Goal: Task Accomplishment & Management: Complete application form

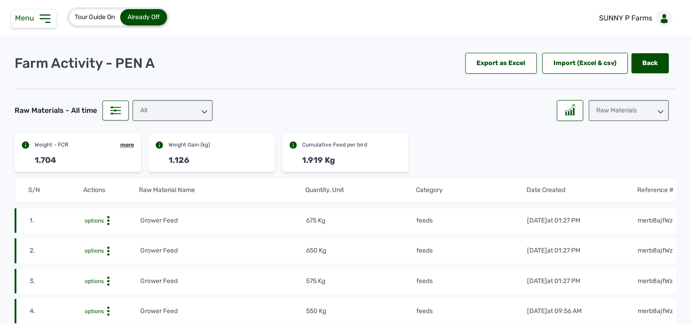
click at [42, 17] on icon at bounding box center [45, 18] width 15 height 15
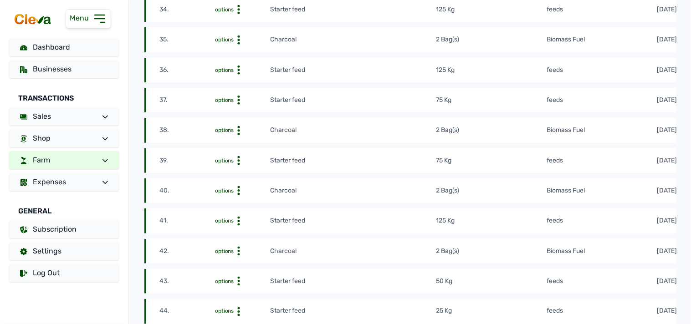
scroll to position [1214, 0]
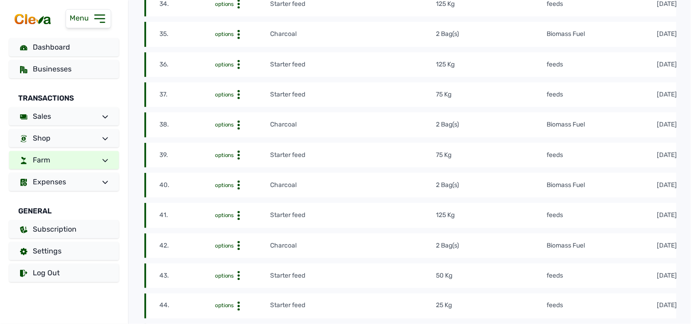
click at [64, 163] on link "Farm" at bounding box center [64, 160] width 110 height 18
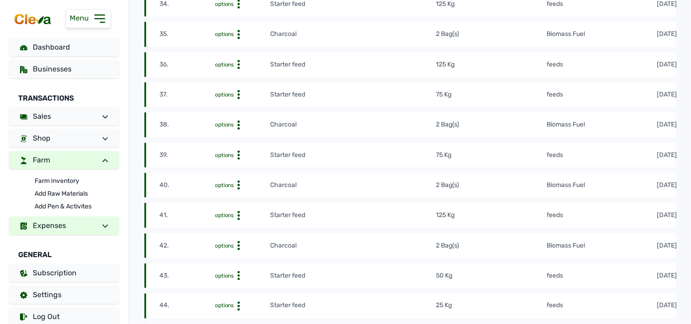
click at [78, 229] on link "Expenses" at bounding box center [64, 226] width 110 height 18
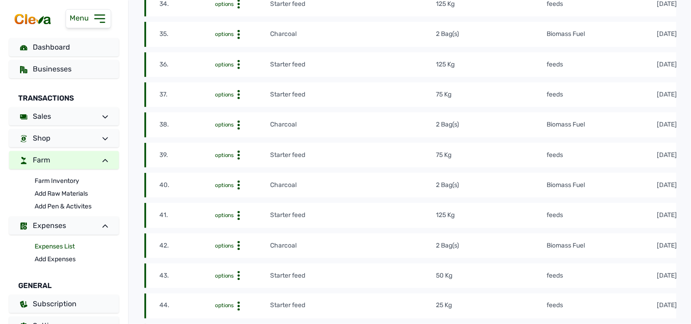
click at [77, 245] on link "Expenses List" at bounding box center [77, 246] width 84 height 13
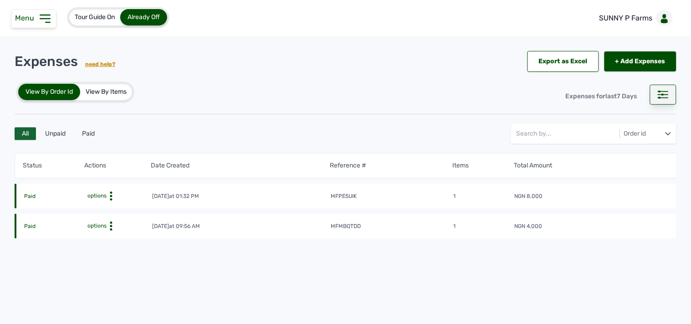
click at [658, 93] on icon at bounding box center [663, 95] width 11 height 8
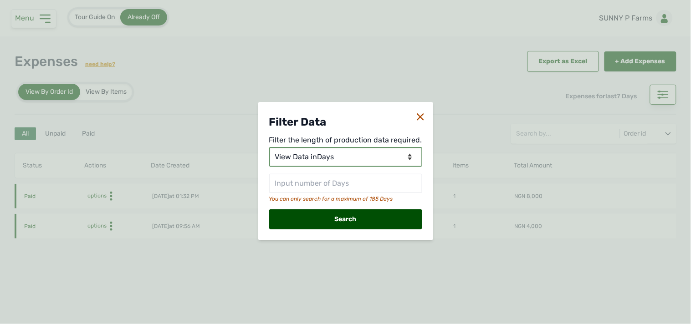
click at [357, 150] on select "View Data for Today View Data in Days View Data in Months View Data in Between …" at bounding box center [345, 157] width 153 height 19
select select "Months"
click at [270, 148] on select "View Data for Today View Data in Days View Data in Months View Data in Between …" at bounding box center [345, 157] width 153 height 19
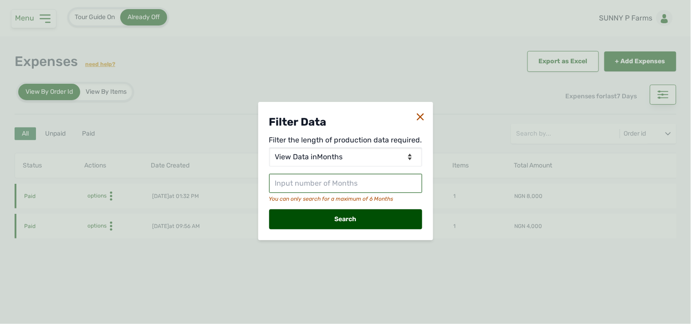
click at [353, 185] on input "text" at bounding box center [345, 183] width 153 height 19
type input "2"
click at [374, 224] on div "Search" at bounding box center [345, 219] width 153 height 20
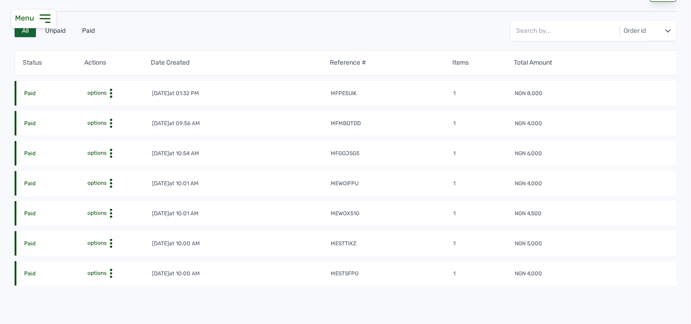
scroll to position [101, 0]
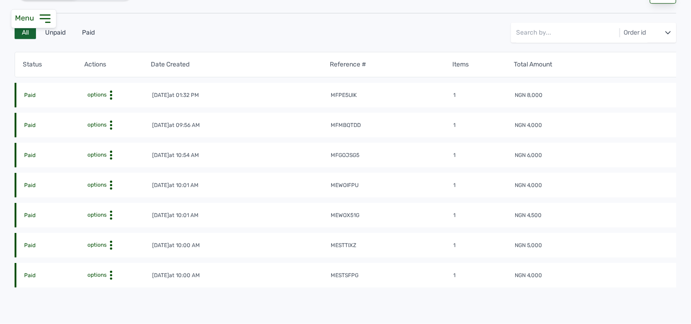
click at [111, 238] on tr "Paid options 25th Aug 2025 at 10:00 AM mesttixz 1 NGN 5,000" at bounding box center [360, 245] width 691 height 25
click at [109, 243] on icon at bounding box center [111, 245] width 9 height 9
click at [112, 260] on div "View" at bounding box center [113, 259] width 65 height 11
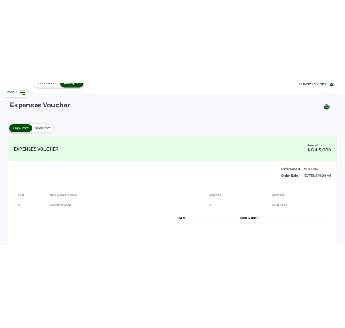
scroll to position [51, 0]
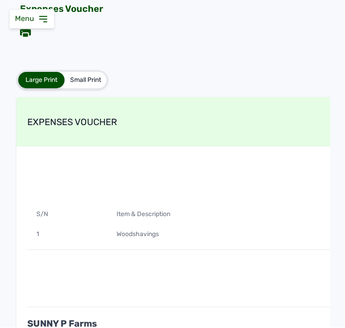
click at [42, 23] on icon at bounding box center [43, 19] width 11 height 11
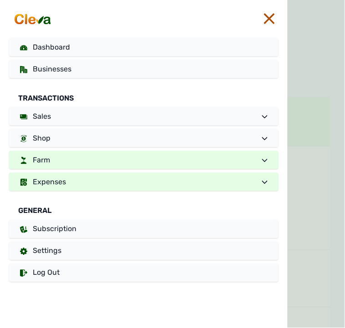
click at [118, 165] on link "Farm" at bounding box center [144, 160] width 270 height 18
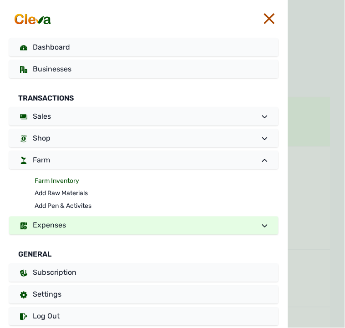
click at [84, 183] on link "Farm Inventory" at bounding box center [157, 181] width 244 height 13
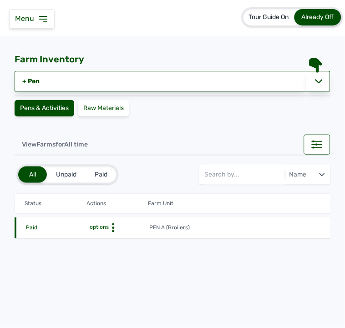
click at [114, 224] on icon at bounding box center [113, 228] width 9 height 9
click at [112, 241] on div "Farm Activities" at bounding box center [116, 242] width 65 height 11
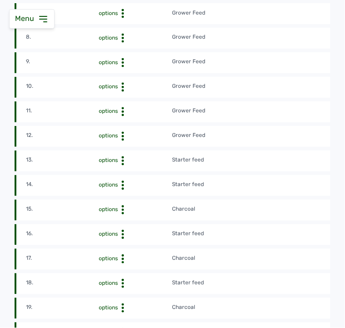
scroll to position [455, 0]
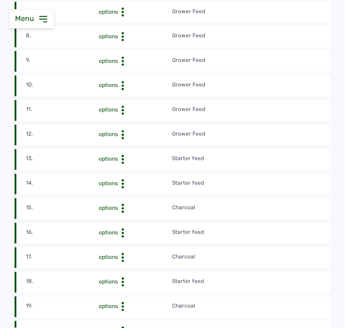
click at [259, 207] on td "Charcoal" at bounding box center [281, 209] width 219 height 10
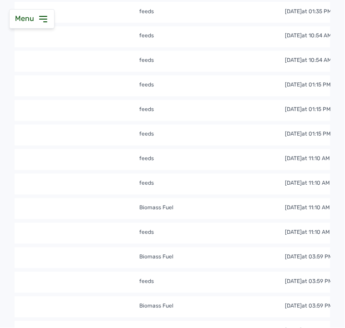
scroll to position [0, 506]
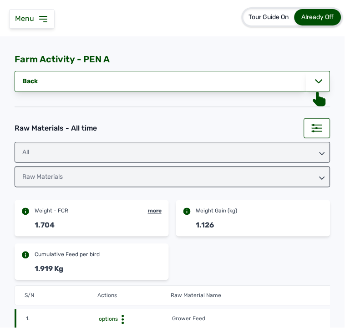
scroll to position [0, 0]
click at [244, 257] on div "Weight - FCR more 1.704 Weight Gain (kg) 1.126 Cumulative Feed per bird 1.919 Kg" at bounding box center [173, 240] width 316 height 80
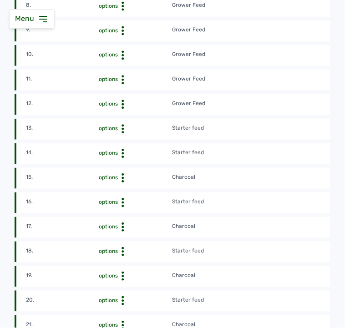
scroll to position [566, 0]
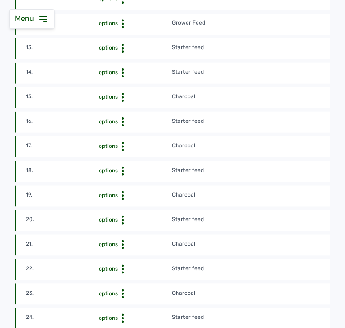
click at [280, 93] on td "Charcoal" at bounding box center [281, 98] width 219 height 10
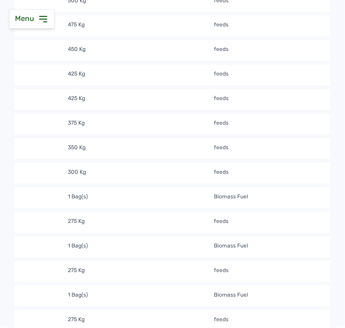
scroll to position [485, 0]
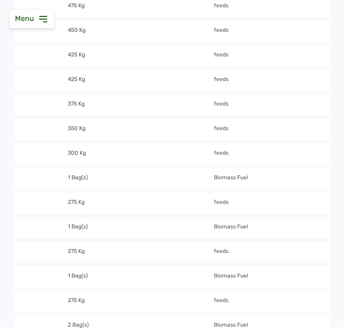
click at [110, 176] on td "1 Bag(s)" at bounding box center [140, 179] width 146 height 10
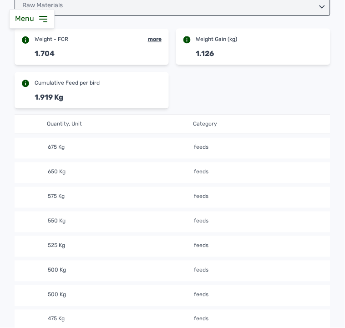
scroll to position [0, 0]
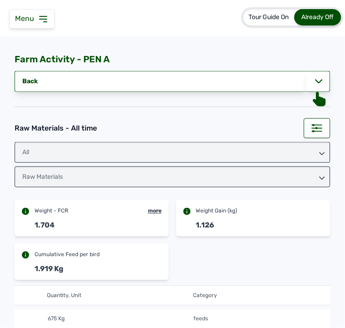
click at [44, 15] on icon at bounding box center [43, 19] width 11 height 11
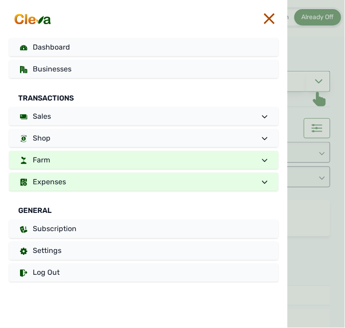
click at [65, 187] on link "Expenses" at bounding box center [144, 182] width 270 height 18
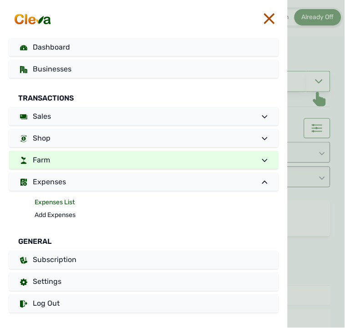
click at [60, 202] on link "Expenses List" at bounding box center [157, 203] width 244 height 13
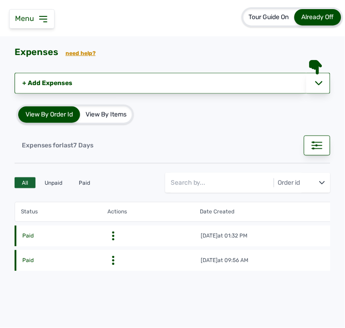
click at [297, 236] on td "18th Sept 2025 at 01:32 PM" at bounding box center [328, 236] width 255 height 9
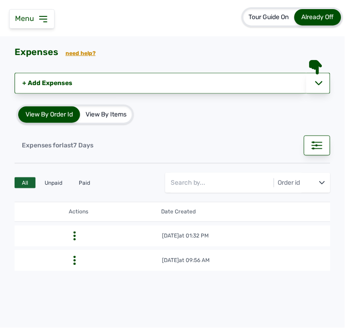
scroll to position [0, 20]
click at [92, 239] on icon at bounding box center [93, 236] width 9 height 9
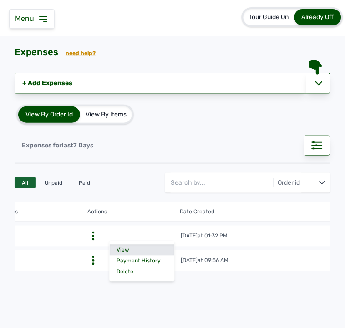
click at [112, 249] on div "View" at bounding box center [142, 250] width 65 height 11
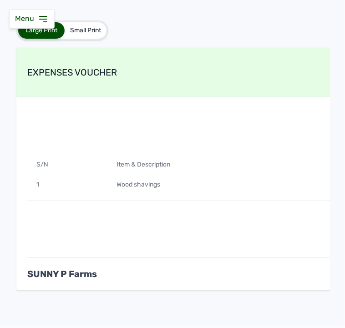
scroll to position [101, 0]
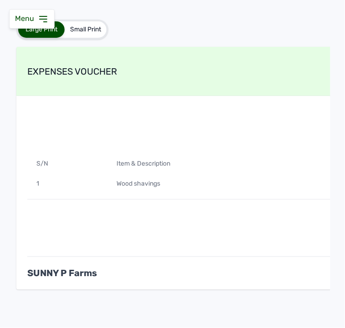
click at [281, 185] on div "Wood shavings" at bounding box center [308, 184] width 402 height 20
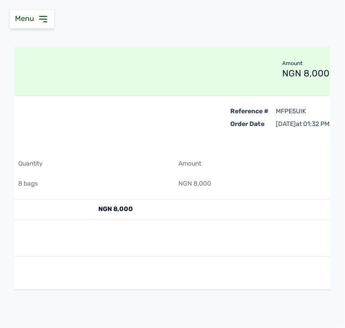
scroll to position [0, 517]
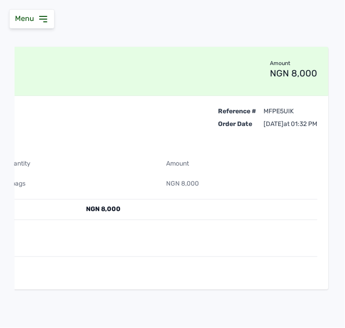
click at [222, 216] on div "NGN 8,000" at bounding box center [197, 210] width 241 height 20
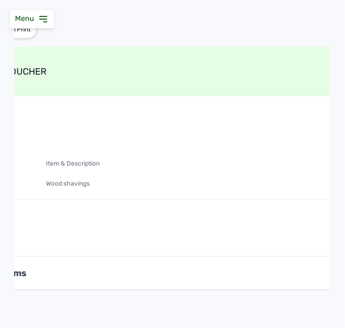
scroll to position [0, 0]
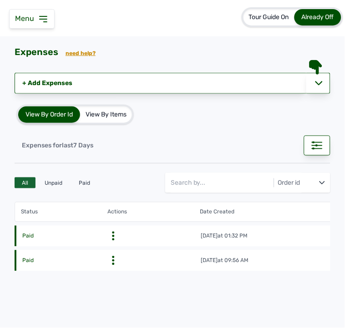
click at [112, 235] on icon at bounding box center [113, 236] width 9 height 9
click at [145, 270] on div "Delete" at bounding box center [162, 272] width 65 height 11
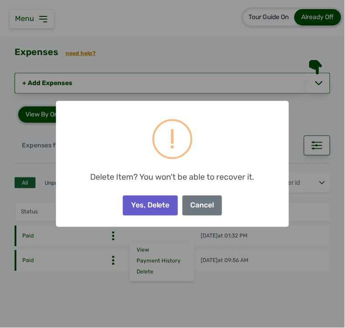
click at [148, 207] on button "Yes, Delete" at bounding box center [150, 206] width 55 height 20
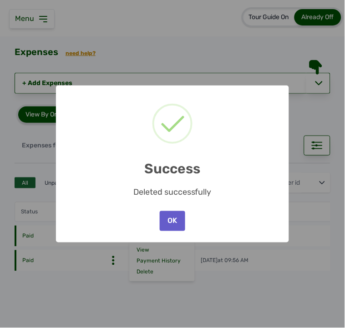
click at [171, 228] on button "OK" at bounding box center [172, 221] width 25 height 20
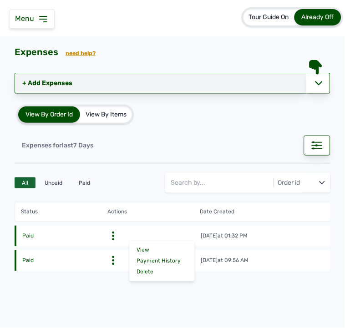
click at [20, 84] on link "+ Add Expenses" at bounding box center [161, 83] width 292 height 21
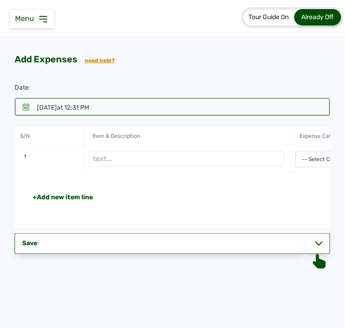
click at [43, 107] on div "19th Sept 2025 at 12:31 PM" at bounding box center [63, 107] width 52 height 9
click at [31, 110] on div at bounding box center [172, 106] width 315 height 17
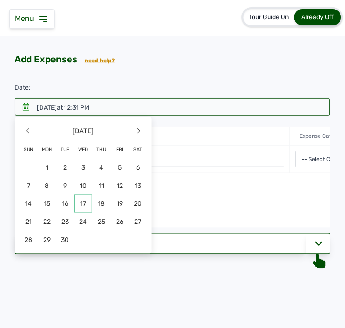
click at [86, 202] on span "17" at bounding box center [83, 204] width 18 height 18
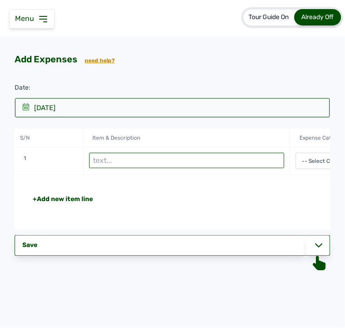
click at [127, 168] on input "text" at bounding box center [187, 160] width 196 height 15
type input "Wood shavings"
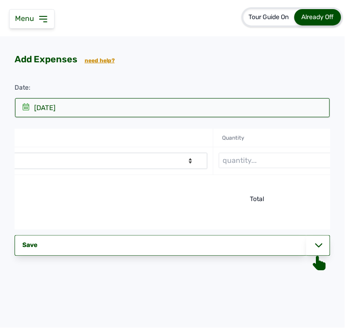
scroll to position [0, 384]
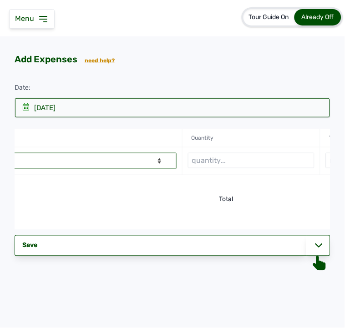
click at [109, 158] on select "-- Select Category -- Advertising Expenses Bank Charges Entertainment Expenses …" at bounding box center [44, 161] width 265 height 16
select select "Repair & Maintenance Expenses"
click at [0, 153] on select "-- Select Category -- Advertising Expenses Bank Charges Entertainment Expenses …" at bounding box center [44, 161] width 265 height 16
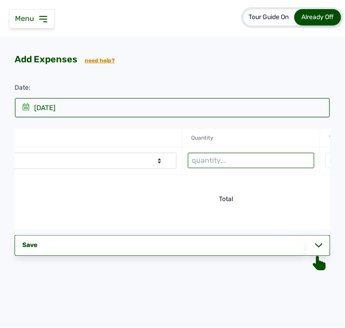
click at [215, 161] on input "text" at bounding box center [251, 160] width 127 height 15
type input "8 bags"
click at [321, 249] on icon at bounding box center [319, 245] width 7 height 7
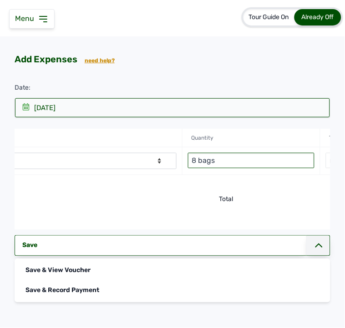
click at [281, 164] on input "8 bags" at bounding box center [251, 160] width 127 height 15
click at [295, 181] on div "+Add new item line Total NGN 0" at bounding box center [44, 202] width 828 height 55
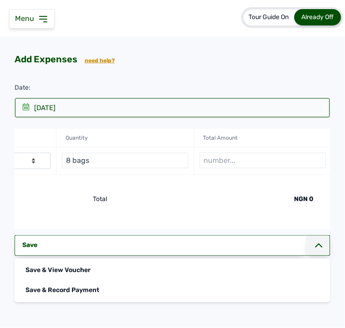
scroll to position [0, 513]
click at [270, 163] on input "number" at bounding box center [261, 160] width 127 height 15
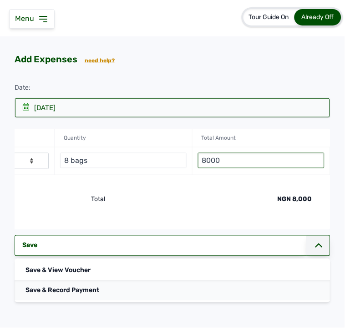
type input "8000"
click at [85, 297] on div "Save & Record Payment" at bounding box center [173, 291] width 316 height 20
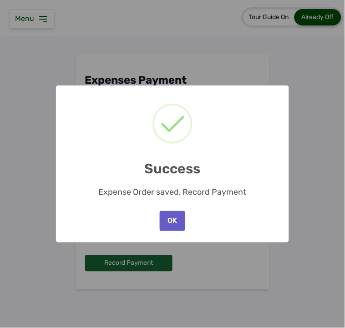
click at [176, 212] on button "OK" at bounding box center [172, 221] width 25 height 20
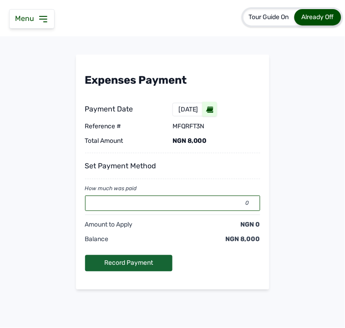
click at [193, 202] on input "0" at bounding box center [172, 203] width 175 height 15
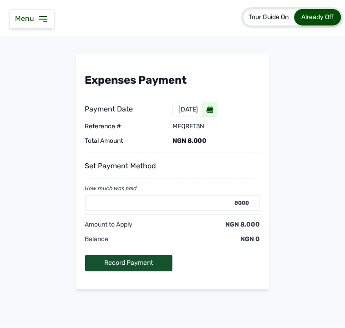
click at [131, 265] on div "Record Payment" at bounding box center [129, 263] width 88 height 16
type input "0"
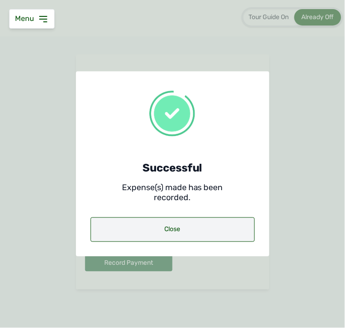
click at [231, 237] on div "Close" at bounding box center [173, 230] width 164 height 25
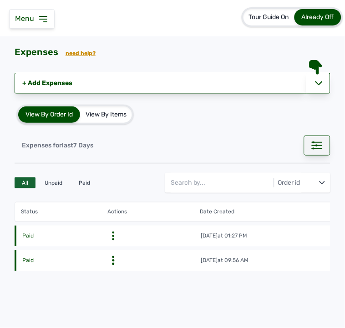
click at [312, 142] on icon at bounding box center [317, 146] width 11 height 8
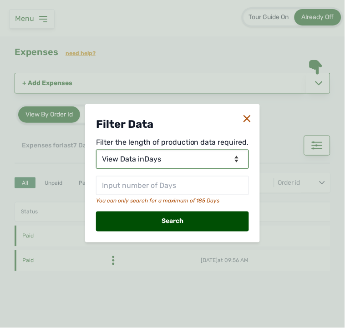
click at [219, 163] on select "View Data for Today View Data in Days View Data in Months View Data in Between …" at bounding box center [172, 159] width 153 height 19
select select "Months"
click at [97, 150] on select "View Data for Today View Data in Days View Data in Months View Data in Between …" at bounding box center [172, 159] width 153 height 19
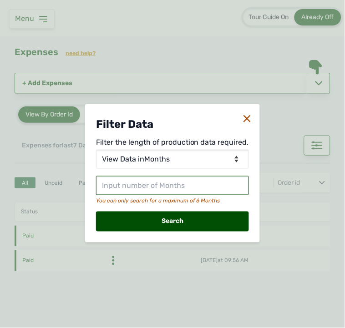
click at [189, 184] on input "text" at bounding box center [172, 185] width 153 height 19
type input "2"
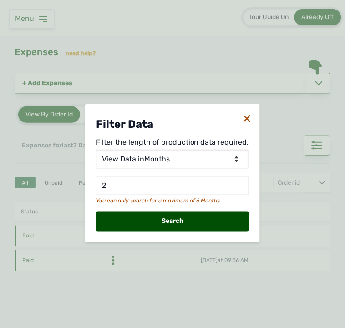
click at [192, 219] on div "Search" at bounding box center [172, 222] width 153 height 20
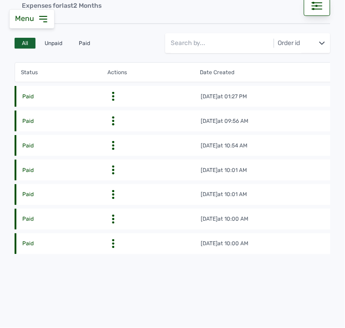
scroll to position [125, 0]
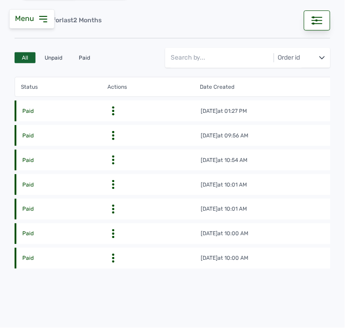
click at [60, 55] on div "Unpaid" at bounding box center [53, 57] width 32 height 11
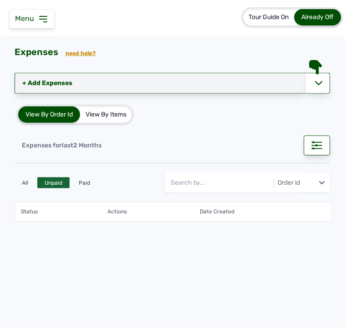
click at [26, 75] on link "+ Add Expenses" at bounding box center [161, 83] width 292 height 21
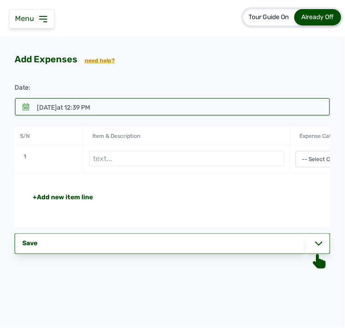
click at [25, 106] on icon at bounding box center [26, 106] width 6 height 7
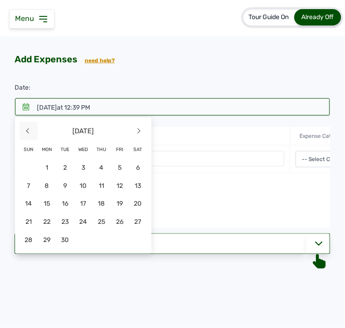
click at [25, 125] on span "<" at bounding box center [29, 131] width 18 height 18
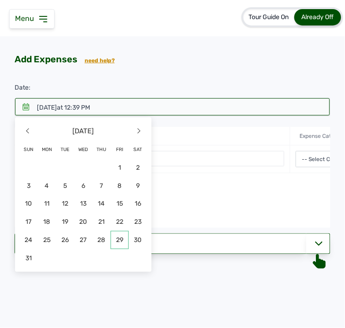
click at [117, 239] on span "29" at bounding box center [120, 240] width 18 height 18
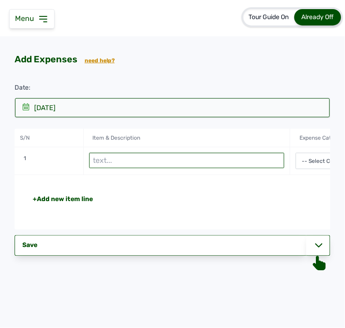
click at [133, 160] on input "text" at bounding box center [187, 160] width 196 height 15
type input "Wood shavngs"
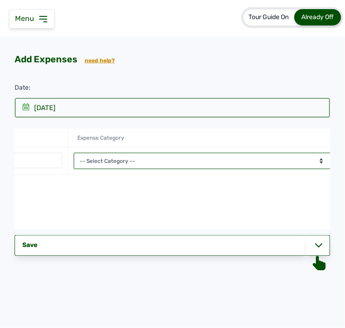
click at [303, 164] on select "-- Select Category -- Advertising Expenses Bank Charges Entertainment Expenses …" at bounding box center [206, 161] width 265 height 16
click at [232, 157] on select "-- Select Category -- Advertising Expenses Bank Charges Entertainment Expenses …" at bounding box center [206, 161] width 265 height 16
select select "Repair & Maintenance Expenses"
click at [74, 153] on select "-- Select Category -- Advertising Expenses Bank Charges Entertainment Expenses …" at bounding box center [206, 161] width 265 height 16
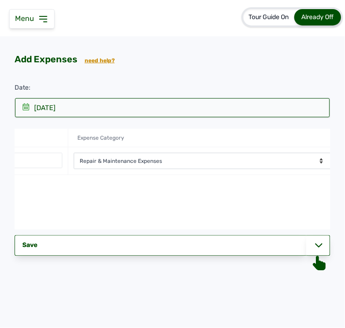
click at [205, 186] on div "+Add new item line Total NGN 0" at bounding box center [206, 202] width 828 height 55
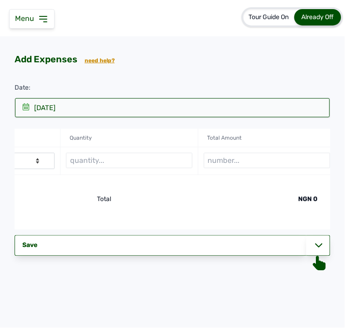
scroll to position [0, 513]
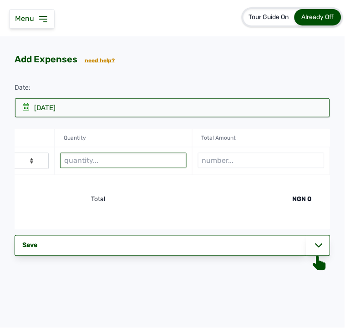
click at [131, 155] on input "text" at bounding box center [123, 160] width 127 height 15
type input "5 bags"
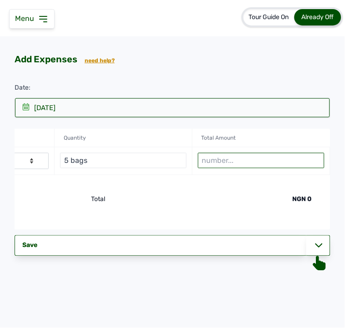
click at [238, 164] on input "number" at bounding box center [261, 160] width 127 height 15
type input "5000"
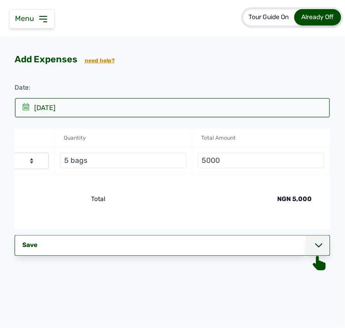
click at [314, 245] on div at bounding box center [318, 245] width 24 height 21
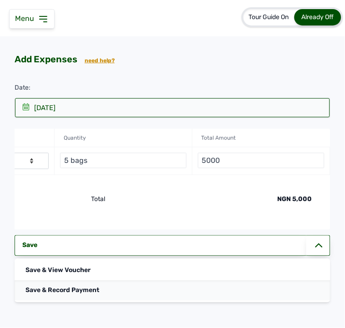
click at [181, 297] on div "Save & Record Payment" at bounding box center [173, 291] width 316 height 20
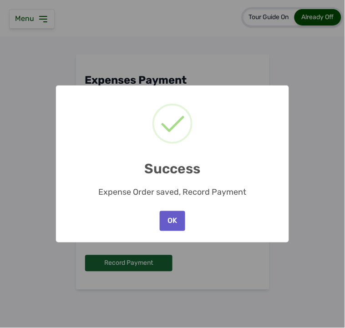
click at [171, 216] on button "OK" at bounding box center [172, 221] width 25 height 20
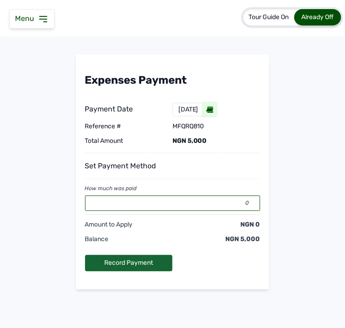
click at [150, 198] on input "0" at bounding box center [172, 203] width 175 height 15
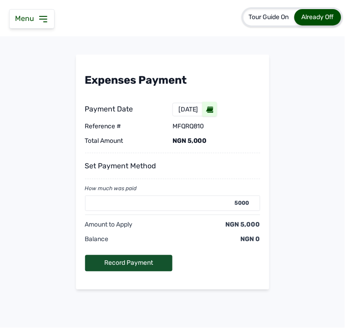
click at [133, 263] on div "Record Payment" at bounding box center [129, 263] width 88 height 16
type input "0"
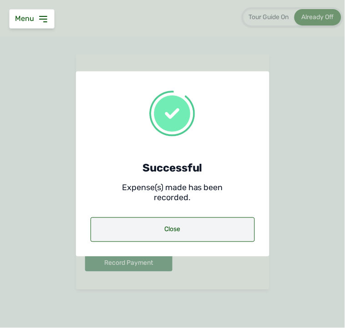
click at [168, 233] on div "Close" at bounding box center [173, 230] width 164 height 25
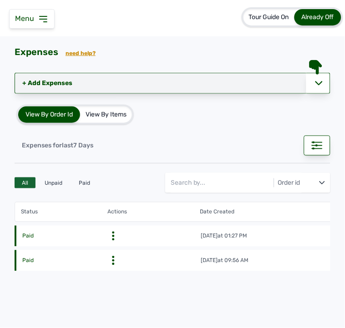
click at [60, 84] on link "+ Add Expenses" at bounding box center [161, 83] width 292 height 21
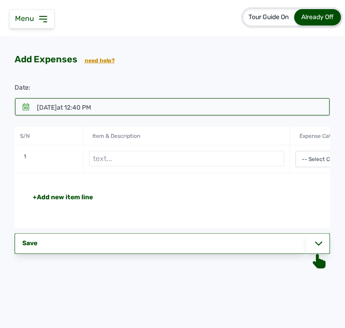
click at [33, 107] on div at bounding box center [172, 106] width 315 height 17
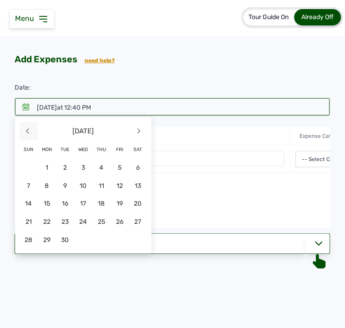
click at [36, 131] on span "<" at bounding box center [29, 131] width 18 height 18
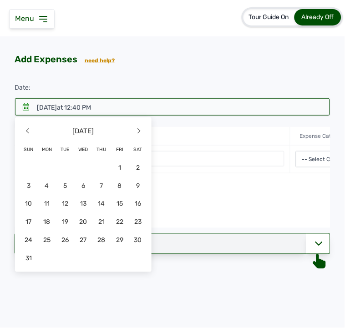
click at [25, 250] on span "31" at bounding box center [29, 259] width 18 height 18
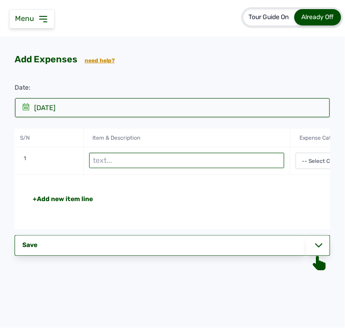
click at [129, 156] on input "text" at bounding box center [187, 160] width 196 height 15
click at [111, 158] on input "Woodshavings" at bounding box center [187, 160] width 196 height 15
click at [284, 167] on input "Wood shavings" at bounding box center [187, 160] width 196 height 15
type input "Wood shavings"
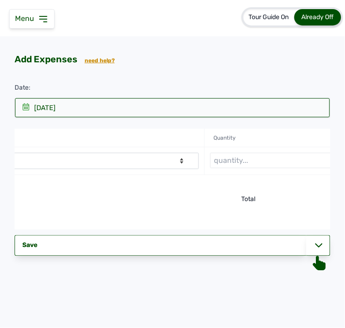
scroll to position [0, 344]
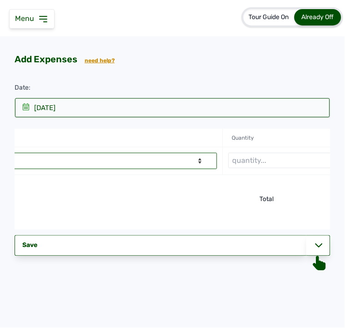
click at [163, 167] on select "-- Select Category -- Advertising Expenses Bank Charges Entertainment Expenses …" at bounding box center [84, 161] width 265 height 16
select select "Repair & Maintenance Expenses"
click at [0, 153] on select "-- Select Category -- Advertising Expenses Bank Charges Entertainment Expenses …" at bounding box center [84, 161] width 265 height 16
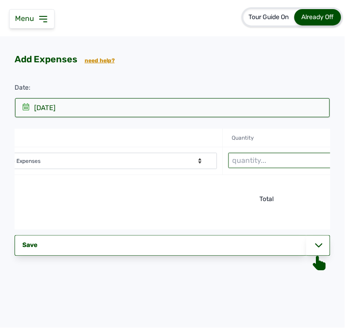
click at [267, 157] on input "text" at bounding box center [292, 160] width 127 height 15
type input "9 bags"
click at [302, 179] on div "+Add new item line Total NGN 0" at bounding box center [85, 202] width 828 height 55
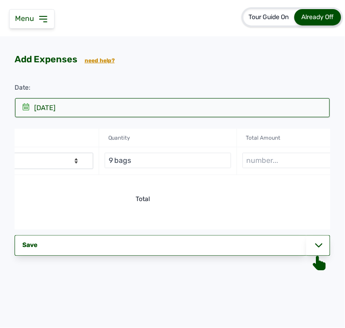
scroll to position [0, 513]
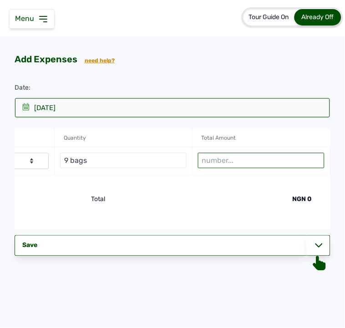
click at [223, 156] on input "number" at bounding box center [261, 160] width 127 height 15
type input "9000"
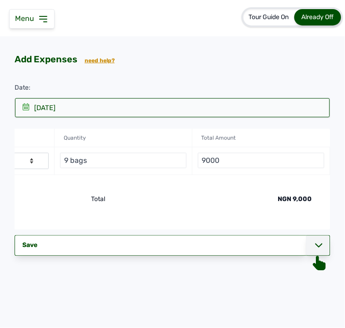
click at [316, 246] on div at bounding box center [318, 245] width 24 height 21
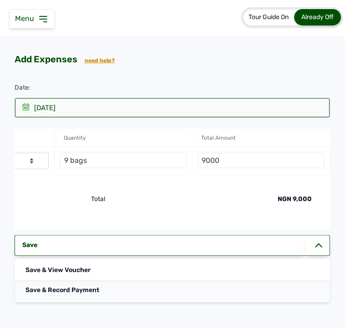
click at [151, 296] on div "Save & Record Payment" at bounding box center [173, 291] width 316 height 20
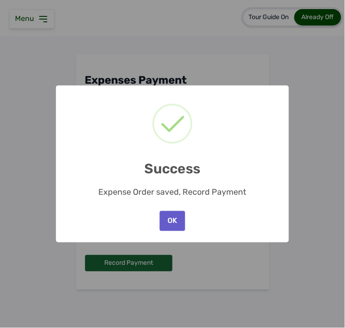
click at [180, 215] on button "OK" at bounding box center [172, 221] width 25 height 20
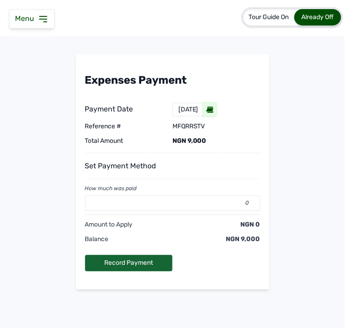
click at [176, 221] on div "NGN 0" at bounding box center [217, 225] width 88 height 9
click at [172, 202] on input "0" at bounding box center [172, 203] width 175 height 15
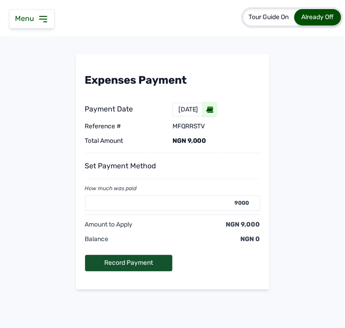
click at [157, 260] on div "Record Payment" at bounding box center [129, 263] width 88 height 16
type input "0"
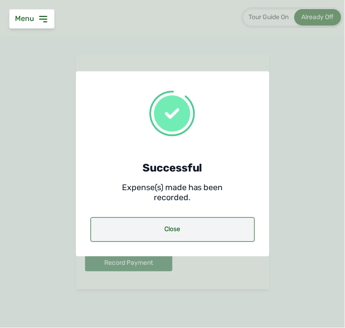
click at [210, 229] on div "Close" at bounding box center [173, 230] width 164 height 25
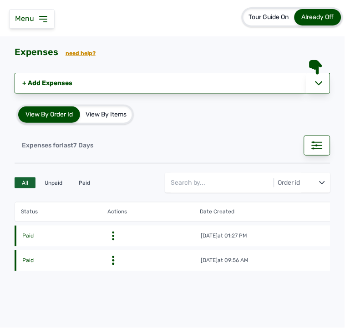
click at [41, 17] on icon at bounding box center [43, 19] width 11 height 11
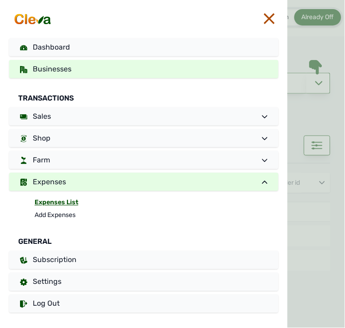
click at [57, 66] on span "Businesses" at bounding box center [52, 69] width 39 height 9
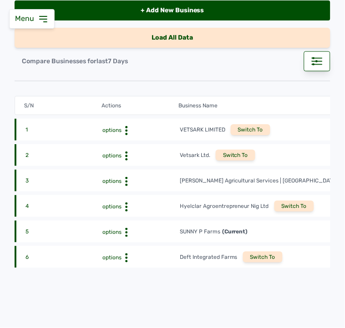
scroll to position [128, 0]
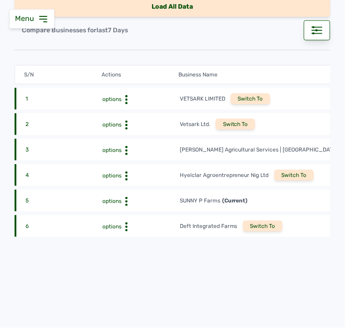
click at [260, 221] on div "Switch To" at bounding box center [263, 226] width 40 height 11
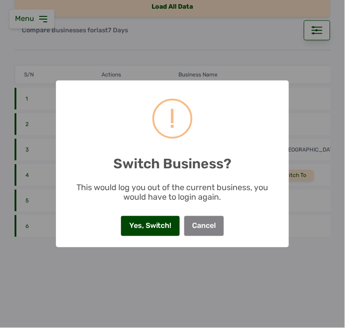
click at [142, 226] on button "Yes, Switch!" at bounding box center [150, 226] width 58 height 20
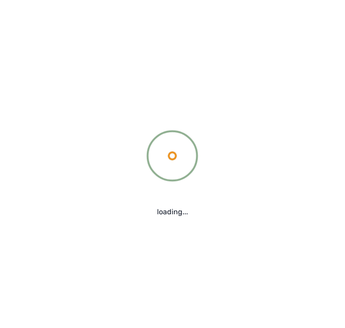
scroll to position [0, 0]
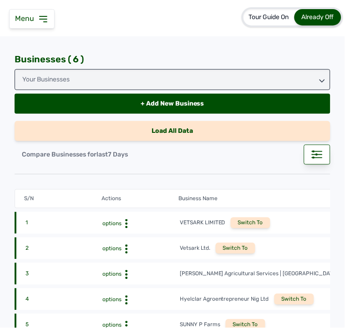
click at [41, 10] on div "Menu" at bounding box center [32, 19] width 46 height 20
click at [41, 21] on icon at bounding box center [43, 19] width 11 height 11
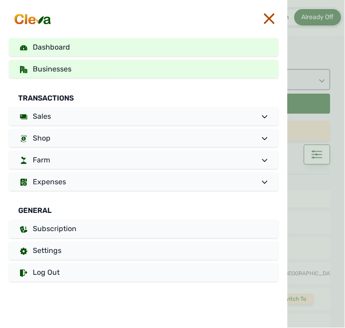
click at [109, 46] on link "Dashboard" at bounding box center [144, 47] width 270 height 18
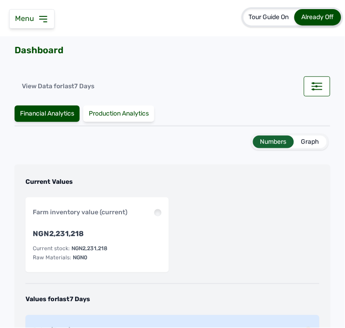
click at [40, 19] on icon at bounding box center [43, 18] width 7 height 5
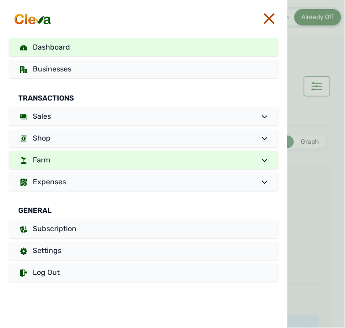
click at [50, 158] on span "Farm" at bounding box center [41, 160] width 17 height 9
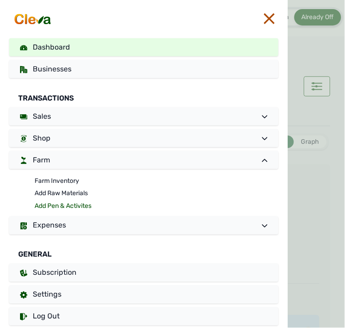
click at [53, 202] on link "Add Pen & Activites" at bounding box center [157, 206] width 244 height 13
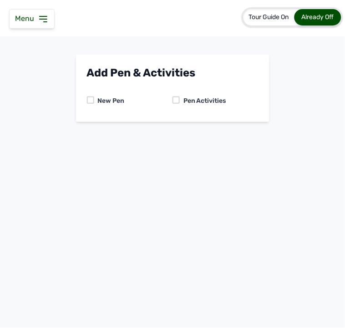
click at [175, 103] on div at bounding box center [176, 100] width 7 height 7
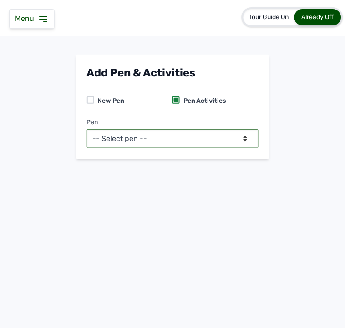
click at [177, 140] on select "-- Select pen -- BATCH 1 (Broilers)" at bounding box center [173, 138] width 172 height 19
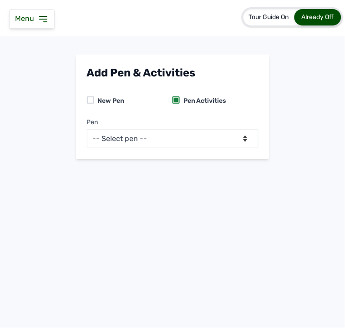
click at [175, 178] on div "Tour Guide On Already Off Deft Integrated... Add Pen & Activities New Pen Pen A…" at bounding box center [172, 164] width 345 height 328
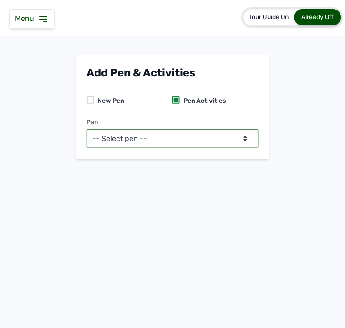
click at [176, 137] on select "-- Select pen -- BATCH 1 (Broilers)" at bounding box center [173, 138] width 172 height 19
select select "mf2jqycq6487"
click at [87, 129] on select "-- Select pen -- BATCH 1 (Broilers)" at bounding box center [173, 138] width 172 height 19
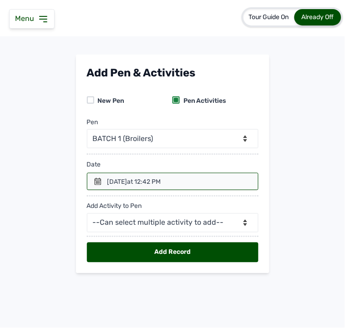
click at [157, 177] on div at bounding box center [173, 181] width 172 height 17
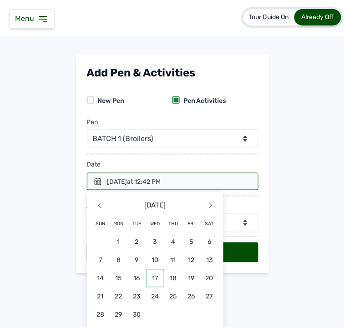
click at [158, 277] on span "17" at bounding box center [155, 279] width 18 height 18
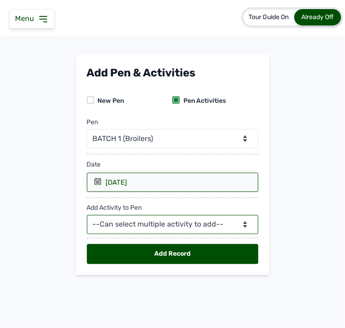
click at [144, 227] on select "--Can select multiple activity to add-- Raw Material Losses Weight" at bounding box center [173, 224] width 172 height 19
select select "Raw Material"
click at [87, 216] on select "--Can select multiple activity to add-- Raw Material Losses Weight" at bounding box center [173, 224] width 172 height 19
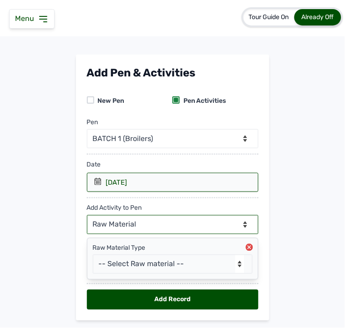
scroll to position [26, 0]
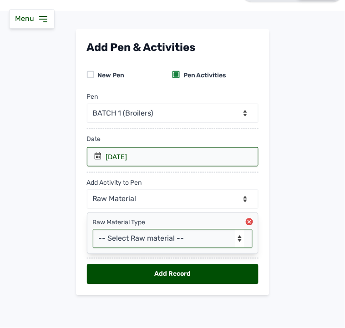
click at [172, 240] on select "-- Select Raw material -- feeds medications vaccines Biomass Fuel" at bounding box center [173, 238] width 160 height 19
click at [170, 240] on select "-- Select Raw material -- feeds medications vaccines Biomass Fuel" at bounding box center [173, 238] width 160 height 19
select select "feeds"
click at [93, 229] on select "-- Select Raw material -- feeds medications vaccines Biomass Fuel" at bounding box center [173, 238] width 160 height 19
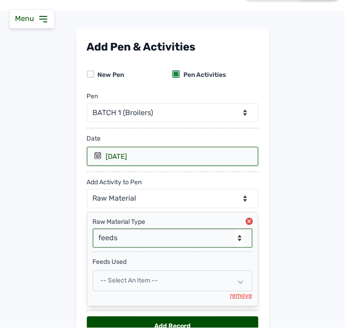
scroll to position [79, 0]
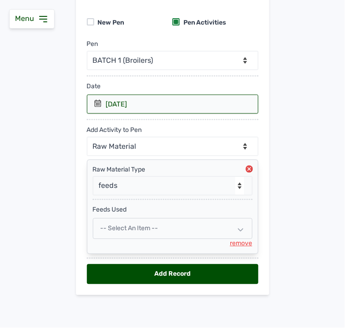
click at [189, 229] on div "-- Select an Item --" at bounding box center [173, 229] width 160 height 21
select select
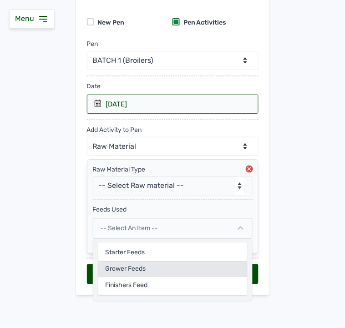
click at [160, 267] on div "Grower feeds" at bounding box center [172, 269] width 149 height 16
select select
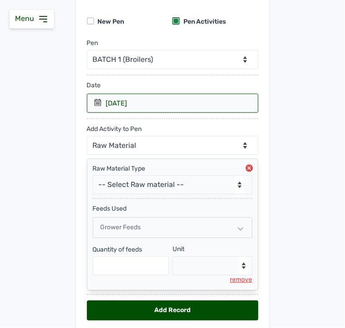
scroll to position [117, 0]
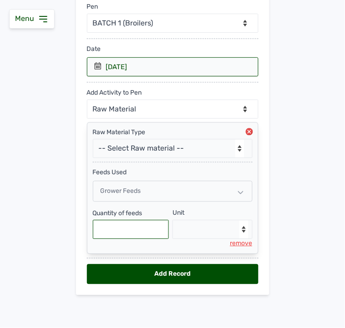
click at [135, 230] on input "text" at bounding box center [131, 229] width 76 height 19
type input "175"
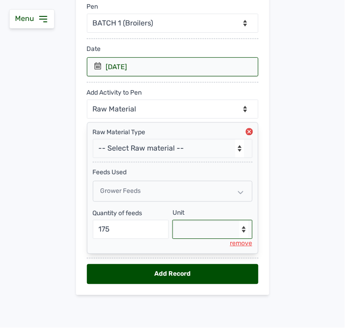
click at [201, 232] on select "--Select unit-- Bag(s) Kg" at bounding box center [213, 229] width 80 height 19
select select "Kg"
click at [173, 220] on select "--Select unit-- Bag(s) Kg" at bounding box center [213, 229] width 80 height 19
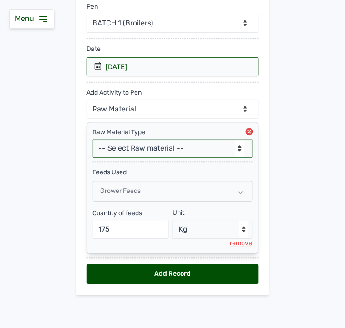
click at [160, 151] on select "-- Select Raw material -- feeds medications vaccines Biomass Fuel" at bounding box center [173, 148] width 160 height 19
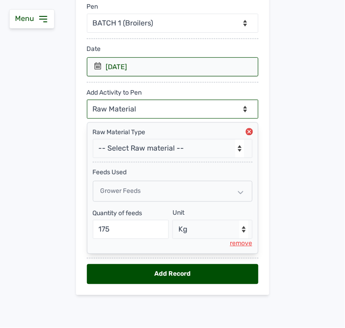
click at [143, 107] on select "--Can select multiple activity to add-- Raw Material Losses Weight" at bounding box center [173, 109] width 172 height 19
select select "Losses"
click at [87, 100] on select "--Can select multiple activity to add-- Raw Material Losses Weight" at bounding box center [173, 109] width 172 height 19
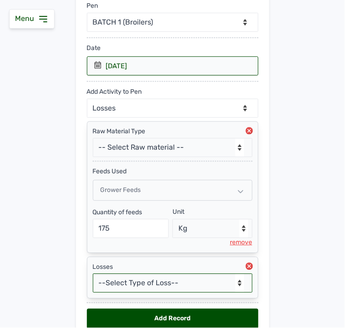
click at [132, 288] on select "--Select Type of Loss-- Mortality Culled Theft" at bounding box center [173, 283] width 160 height 19
select select "Mortality"
click at [93, 275] on select "--Select Type of Loss-- Mortality Culled Theft" at bounding box center [173, 283] width 160 height 19
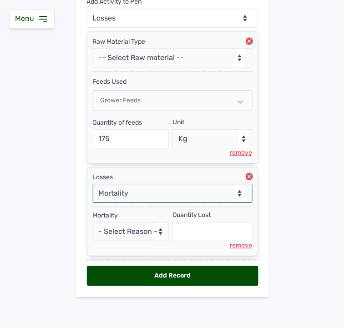
scroll to position [210, 0]
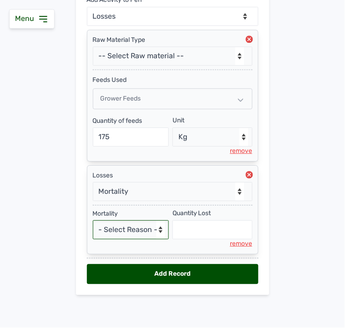
click at [124, 229] on select "- Select Reason - Disease Late Vaccination Wrong Vaccination Heat [MEDICAL_DATA…" at bounding box center [131, 229] width 76 height 19
select select "Others"
click at [93, 220] on select "- Select Reason - Disease Late Vaccination Wrong Vaccination Heat [MEDICAL_DATA…" at bounding box center [131, 229] width 76 height 19
select select "null"
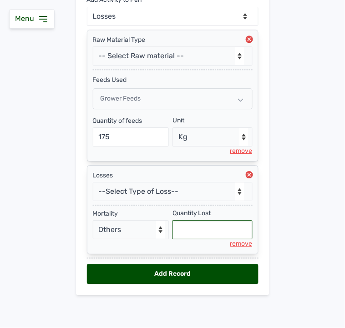
click at [189, 229] on input "text" at bounding box center [213, 229] width 80 height 19
type input "2"
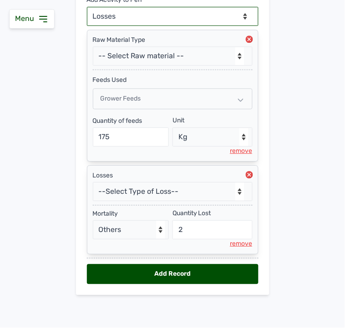
click at [183, 15] on select "--Can select multiple activity to add-- Raw Material Losses Weight" at bounding box center [173, 16] width 172 height 19
select select "Weight"
click at [87, 7] on select "--Can select multiple activity to add-- Raw Material Losses Weight" at bounding box center [173, 16] width 172 height 19
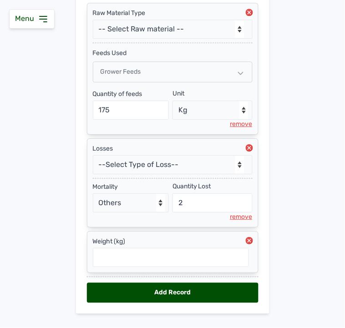
scroll to position [256, 0]
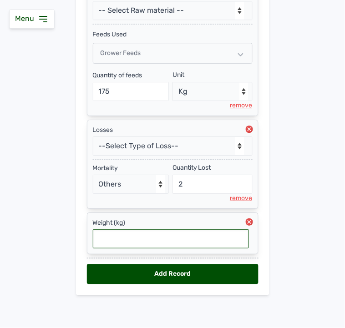
click at [143, 237] on input "text" at bounding box center [171, 238] width 156 height 19
type input "0.786"
drag, startPoint x: 136, startPoint y: 272, endPoint x: 138, endPoint y: 254, distance: 17.9
click at [136, 271] on div "Add Record" at bounding box center [173, 275] width 172 height 20
select select "null"
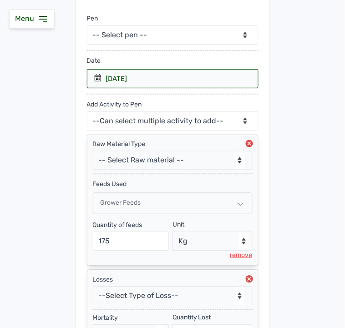
scroll to position [0, 0]
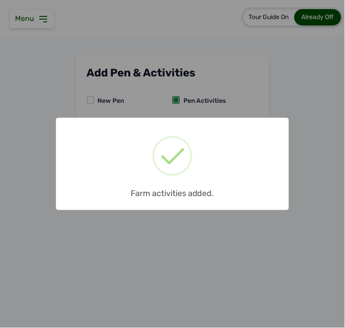
click at [237, 108] on div "× Farm activities added. OK No Cancel" at bounding box center [172, 164] width 345 height 328
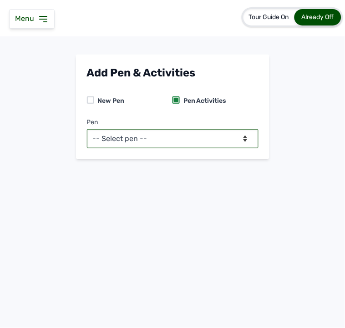
click at [150, 134] on select "-- Select pen -- BATCH 1 (Broilers)" at bounding box center [173, 138] width 172 height 19
select select "mf2jqycq6487"
click at [87, 129] on select "-- Select pen -- BATCH 1 (Broilers)" at bounding box center [173, 138] width 172 height 19
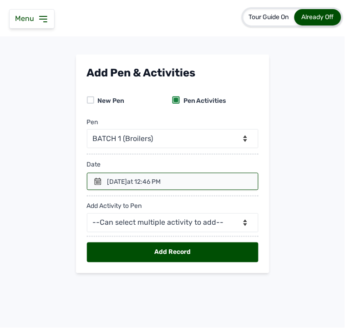
click at [94, 174] on div at bounding box center [173, 181] width 172 height 17
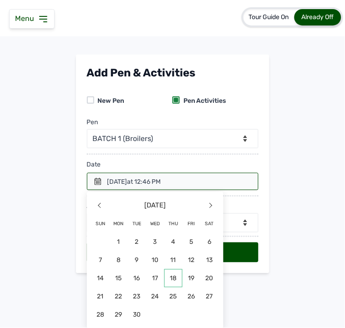
click at [168, 279] on span "18" at bounding box center [173, 279] width 18 height 18
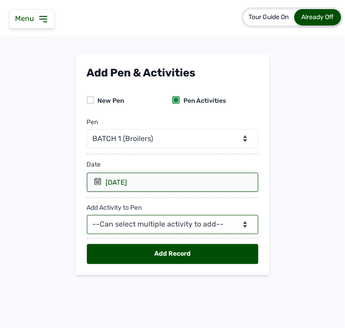
click at [187, 227] on select "--Can select multiple activity to add-- Raw Material Losses Weight" at bounding box center [173, 224] width 172 height 19
select select "Raw Material"
click at [87, 216] on select "--Can select multiple activity to add-- Raw Material Losses Weight" at bounding box center [173, 224] width 172 height 19
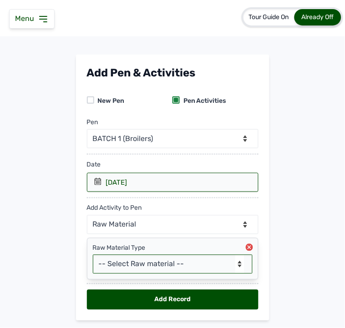
click at [135, 260] on select "-- Select Raw material -- feeds medications vaccines Biomass Fuel" at bounding box center [173, 264] width 160 height 19
select select "feeds"
click at [93, 255] on select "-- Select Raw material -- feeds medications vaccines Biomass Fuel" at bounding box center [173, 264] width 160 height 19
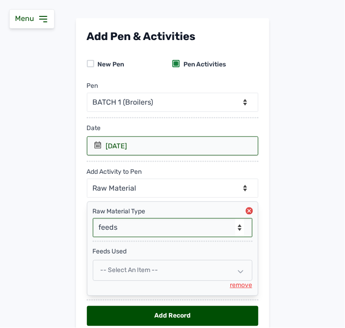
scroll to position [79, 0]
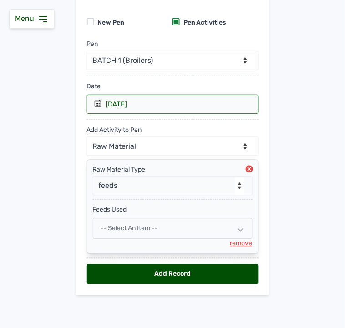
click at [135, 224] on div "-- Select an Item --" at bounding box center [173, 229] width 160 height 21
select select
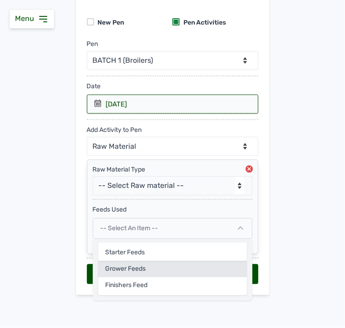
click at [123, 272] on div "Grower feeds" at bounding box center [172, 269] width 149 height 16
select select
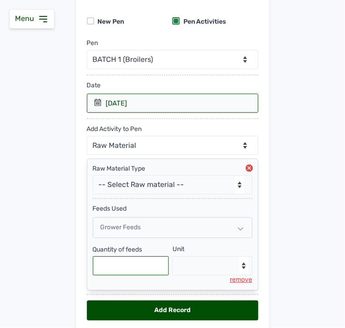
click at [135, 265] on input "text" at bounding box center [131, 266] width 76 height 19
type input "175"
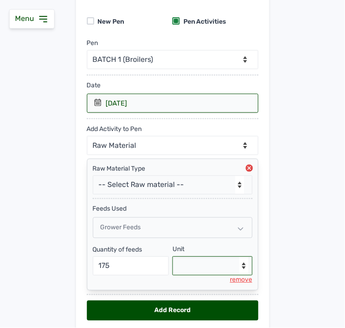
click at [219, 266] on select "--Select unit-- Bag(s) Kg" at bounding box center [213, 266] width 80 height 19
select select "Kg"
click at [173, 258] on select "--Select unit-- Bag(s) Kg" at bounding box center [213, 266] width 80 height 19
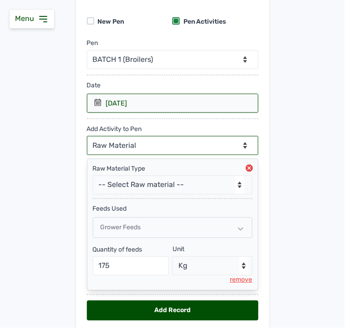
click at [197, 144] on select "--Can select multiple activity to add-- Raw Material Losses Weight" at bounding box center [173, 145] width 172 height 19
select select "Losses"
click at [87, 137] on select "--Can select multiple activity to add-- Raw Material Losses Weight" at bounding box center [173, 145] width 172 height 19
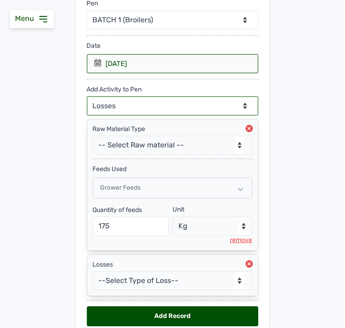
scroll to position [112, 0]
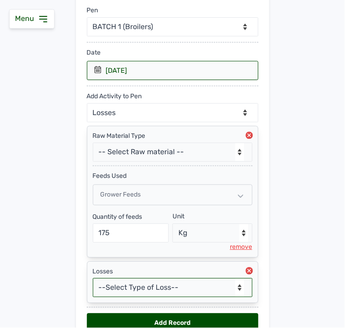
click at [147, 281] on select "--Select Type of Loss-- Mortality Culled Theft" at bounding box center [173, 288] width 160 height 19
select select "Mortality"
click at [93, 280] on select "--Select Type of Loss-- Mortality Culled Theft" at bounding box center [173, 288] width 160 height 19
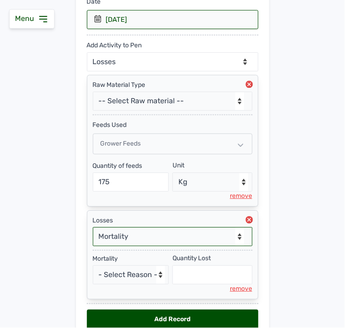
scroll to position [210, 0]
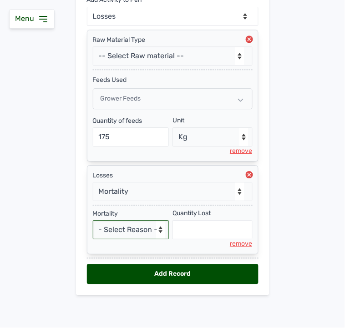
click at [150, 227] on select "- Select Reason - Disease Late Vaccination Wrong Vaccination Heat [MEDICAL_DATA…" at bounding box center [131, 229] width 76 height 19
select select "Others"
click at [93, 220] on select "- Select Reason - Disease Late Vaccination Wrong Vaccination Heat [MEDICAL_DATA…" at bounding box center [131, 229] width 76 height 19
select select "null"
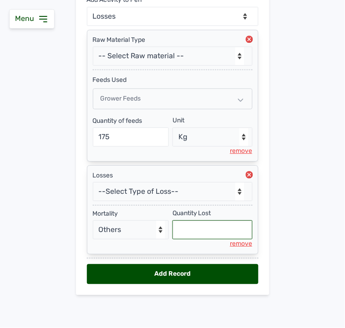
click at [206, 231] on input "text" at bounding box center [213, 229] width 80 height 19
click at [232, 243] on div "remove" at bounding box center [241, 244] width 22 height 9
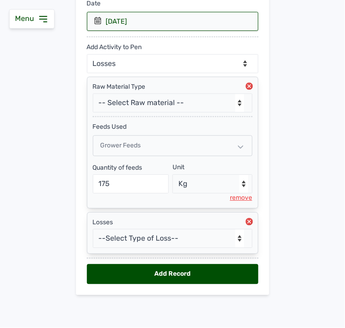
click at [247, 220] on circle at bounding box center [249, 222] width 7 height 7
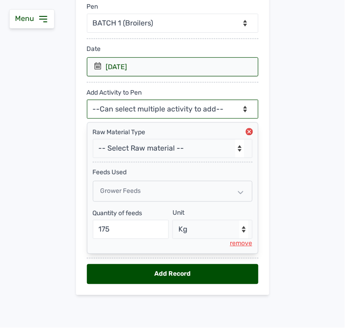
click at [215, 112] on select "--Can select multiple activity to add-- Raw Material Losses Weight" at bounding box center [173, 109] width 172 height 19
select select "Weight"
click at [87, 100] on select "--Can select multiple activity to add-- Raw Material Losses Weight" at bounding box center [173, 109] width 172 height 19
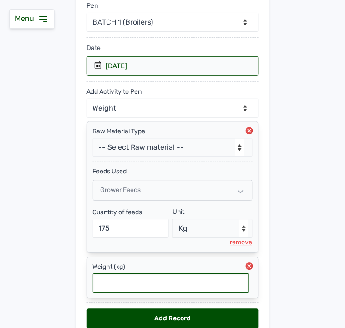
click at [116, 287] on input "text" at bounding box center [171, 283] width 156 height 19
click at [114, 281] on input "text" at bounding box center [171, 283] width 156 height 19
type input "0.84"
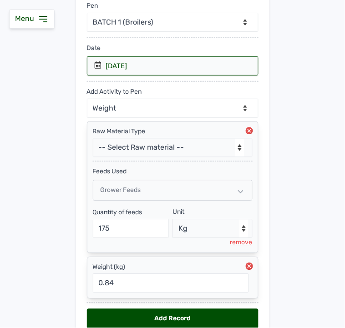
click at [137, 317] on div "Add Record" at bounding box center [173, 319] width 172 height 20
select select "null"
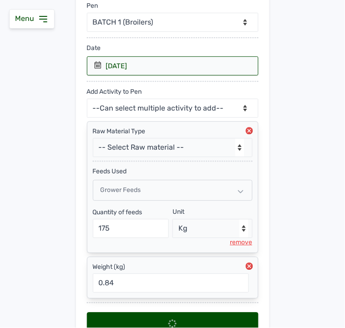
select select
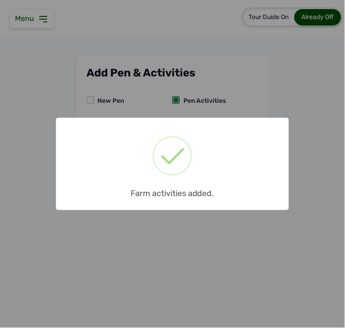
click at [206, 239] on div "× Farm activities added. OK No Cancel" at bounding box center [172, 164] width 345 height 328
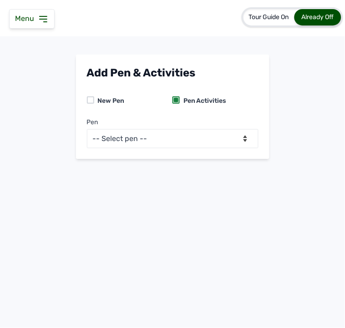
click at [46, 22] on icon at bounding box center [43, 19] width 11 height 11
